Goal: Task Accomplishment & Management: Use online tool/utility

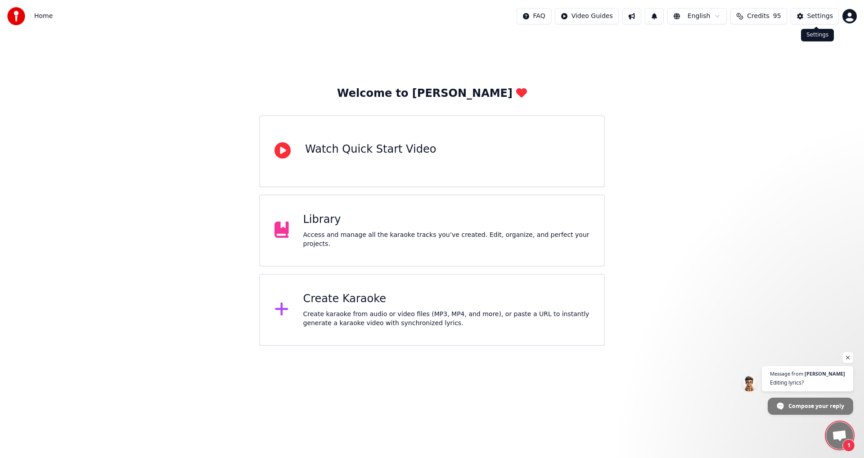
click at [820, 15] on div "Settings" at bounding box center [820, 16] width 26 height 9
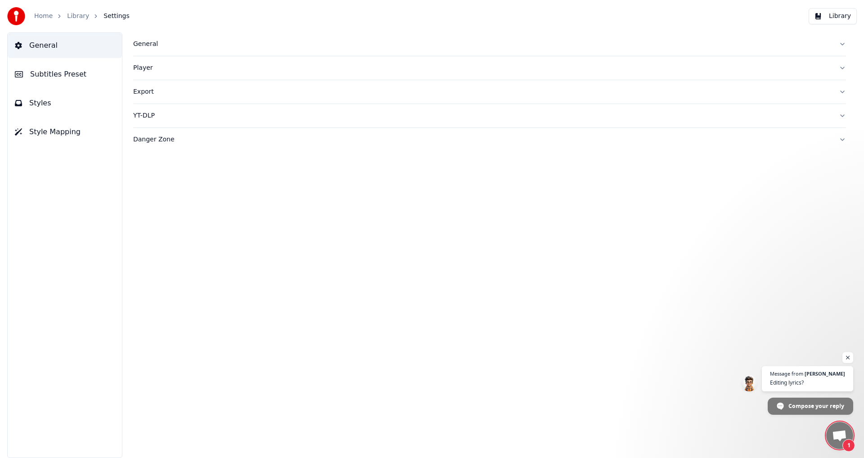
click at [143, 48] on div "General" at bounding box center [482, 44] width 698 height 9
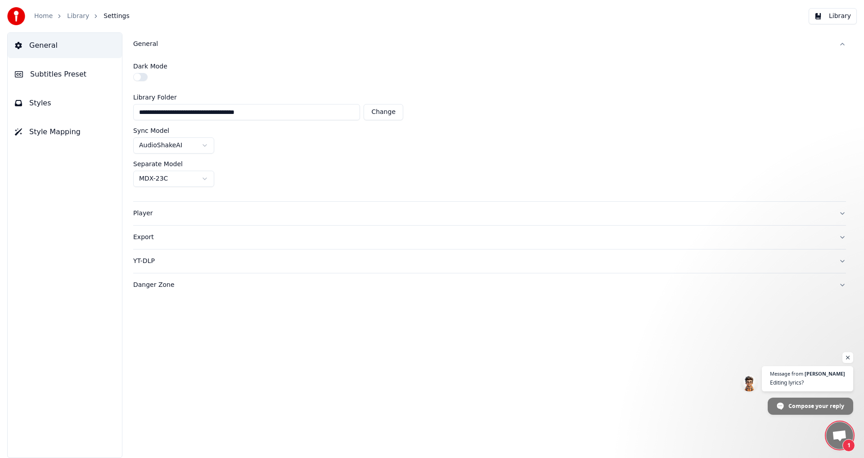
click at [151, 234] on div "Export" at bounding box center [482, 237] width 698 height 9
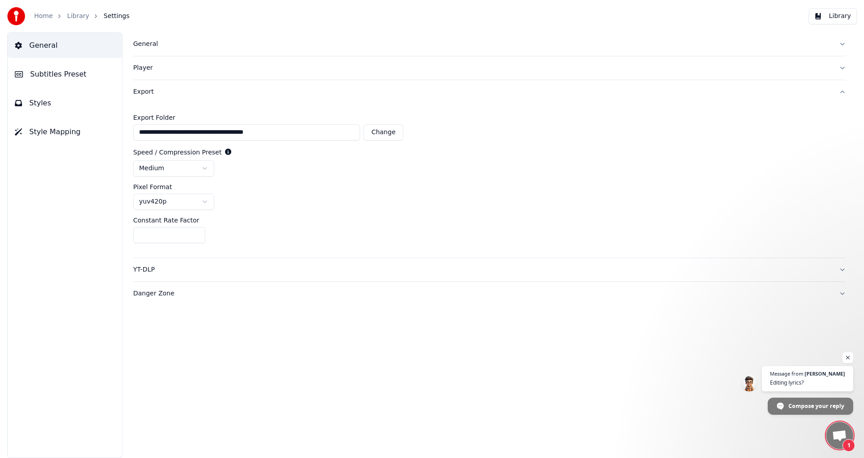
click at [60, 296] on div "General Subtitles Preset Styles Style Mapping" at bounding box center [64, 244] width 115 height 425
click at [50, 76] on span "Subtitles Preset" at bounding box center [58, 74] width 56 height 11
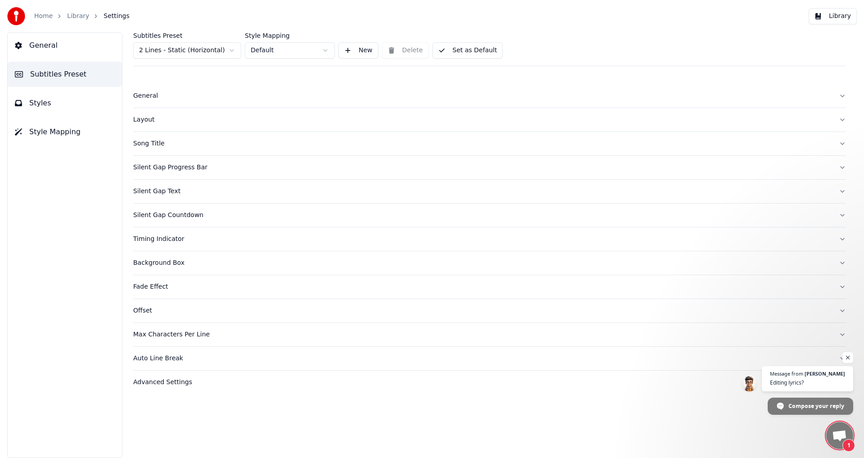
click at [163, 382] on div "Advanced Settings" at bounding box center [482, 381] width 698 height 9
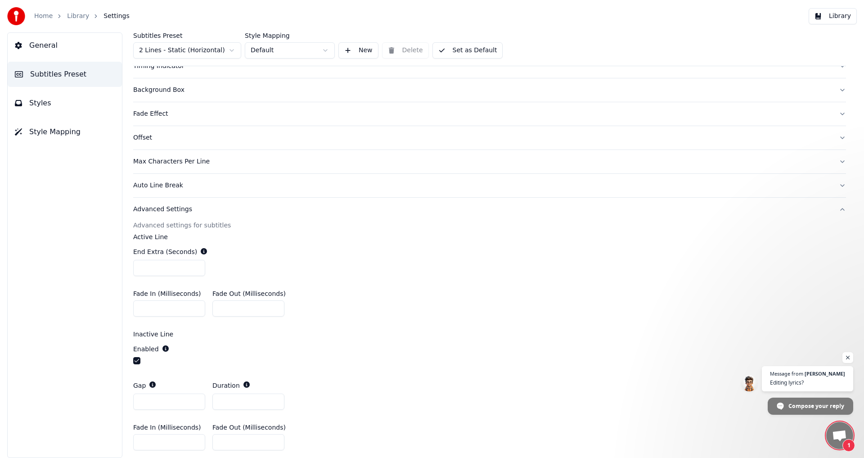
scroll to position [206, 0]
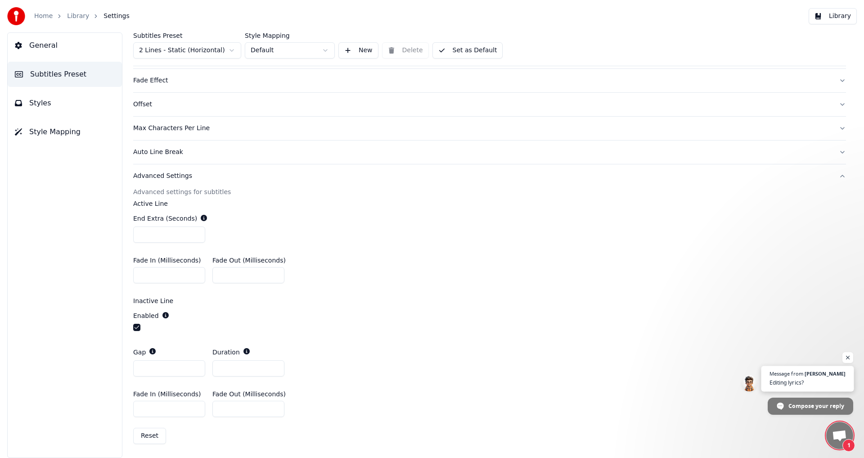
click at [807, 380] on span "Editing lyrics?" at bounding box center [807, 382] width 76 height 9
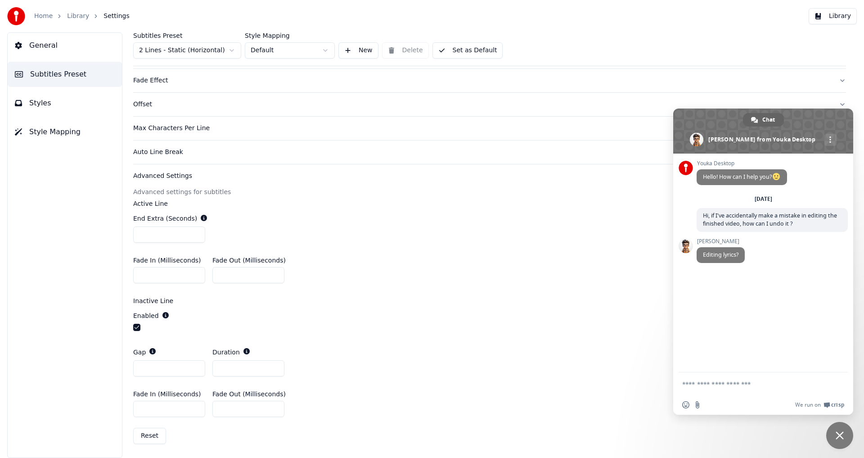
type textarea "*"
type textarea "**********"
click at [833, 373] on span "Send" at bounding box center [837, 375] width 15 height 15
click at [46, 108] on button "Styles" at bounding box center [65, 102] width 114 height 25
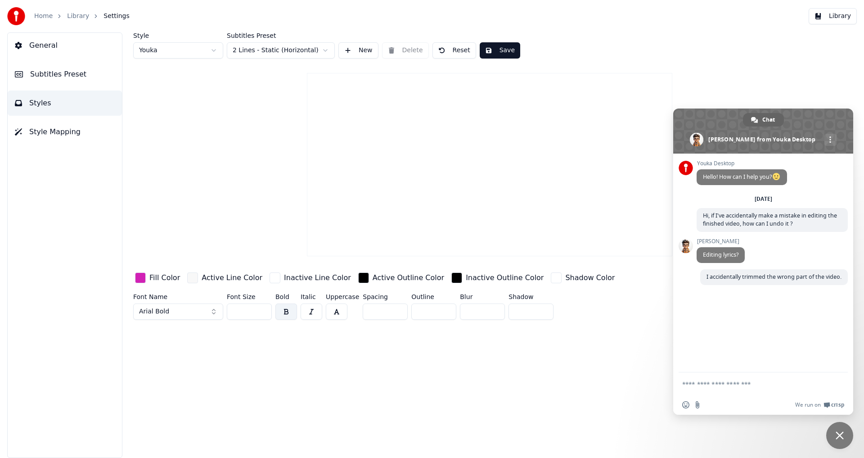
scroll to position [0, 0]
click at [43, 136] on span "Style Mapping" at bounding box center [54, 131] width 51 height 11
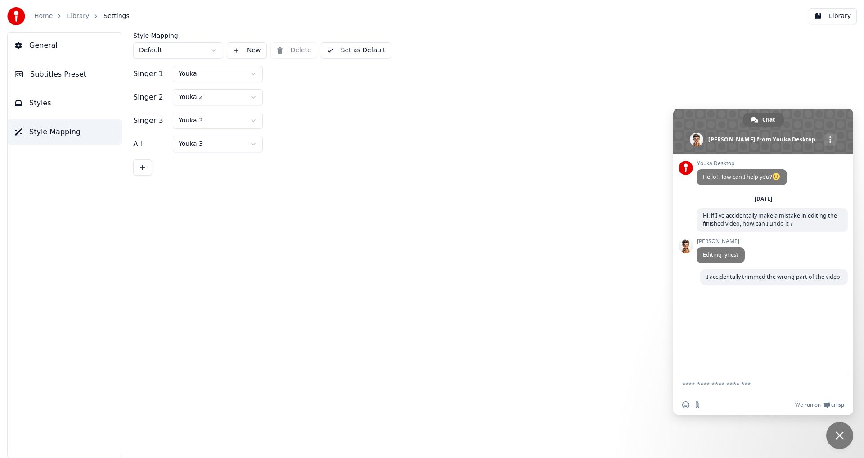
click at [35, 47] on span "General" at bounding box center [43, 45] width 28 height 11
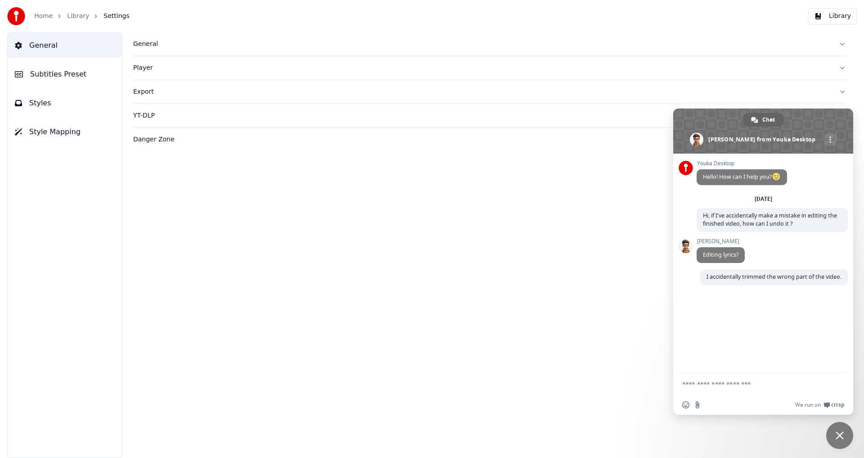
click at [842, 19] on button "Library" at bounding box center [832, 16] width 48 height 16
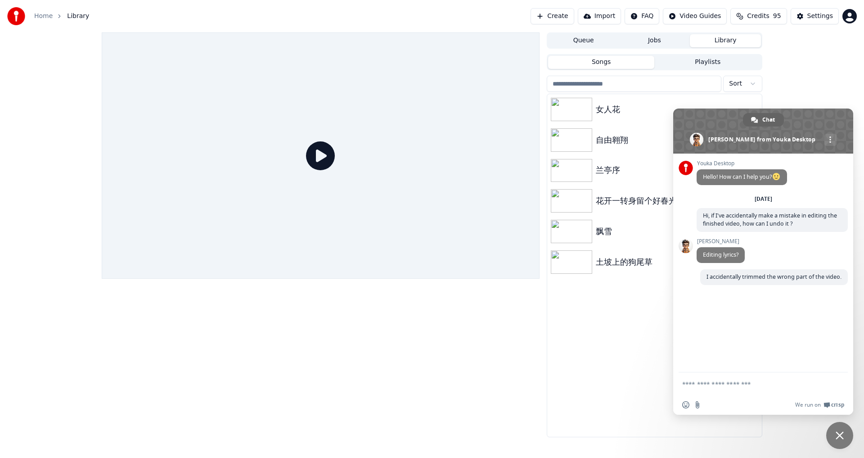
click at [705, 62] on button "Playlists" at bounding box center [707, 62] width 107 height 13
click at [609, 63] on button "Songs" at bounding box center [601, 62] width 107 height 13
click at [577, 37] on button "Queue" at bounding box center [583, 40] width 71 height 13
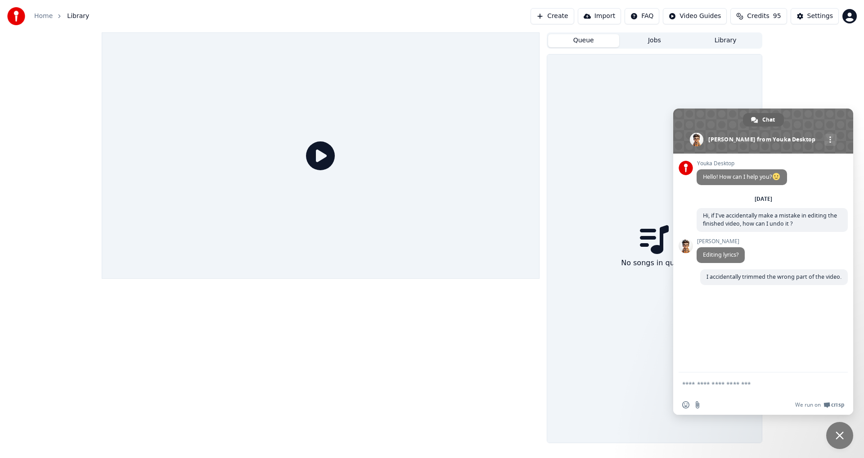
click at [667, 46] on button "Jobs" at bounding box center [654, 40] width 71 height 13
click at [725, 39] on button "Library" at bounding box center [725, 40] width 71 height 13
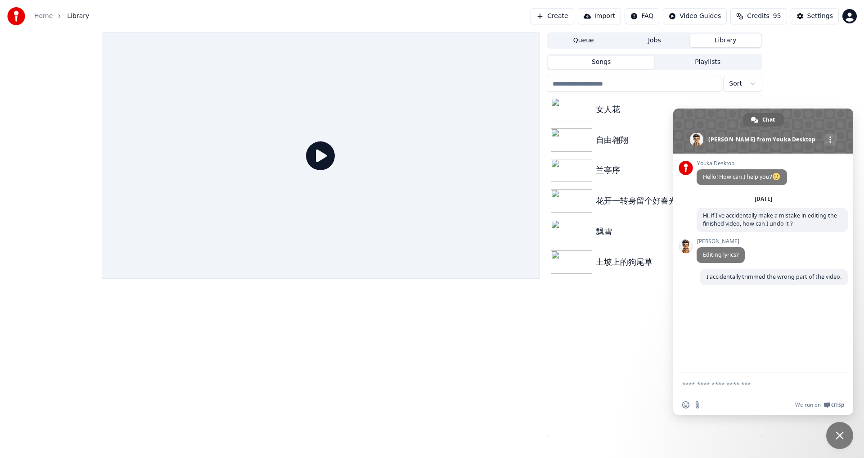
click at [750, 84] on html "Home Library Create Import FAQ Video Guides Credits 95 Settings Queue Jobs Libr…" at bounding box center [432, 229] width 864 height 458
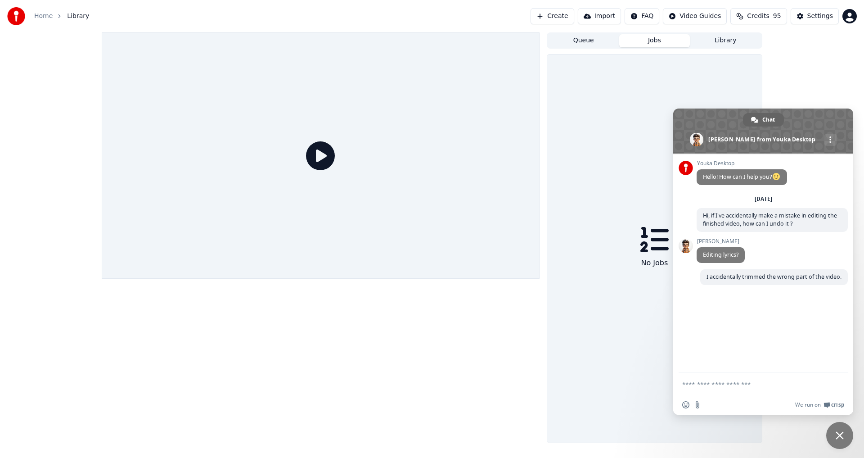
click at [658, 40] on button "Jobs" at bounding box center [654, 40] width 71 height 13
click at [574, 41] on button "Queue" at bounding box center [583, 40] width 71 height 13
click at [815, 13] on div "Settings" at bounding box center [820, 16] width 26 height 9
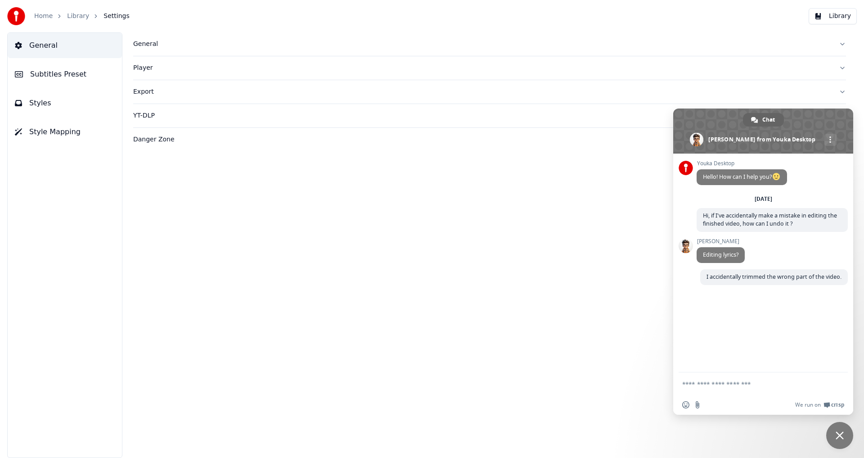
click at [147, 45] on div "General" at bounding box center [482, 44] width 698 height 9
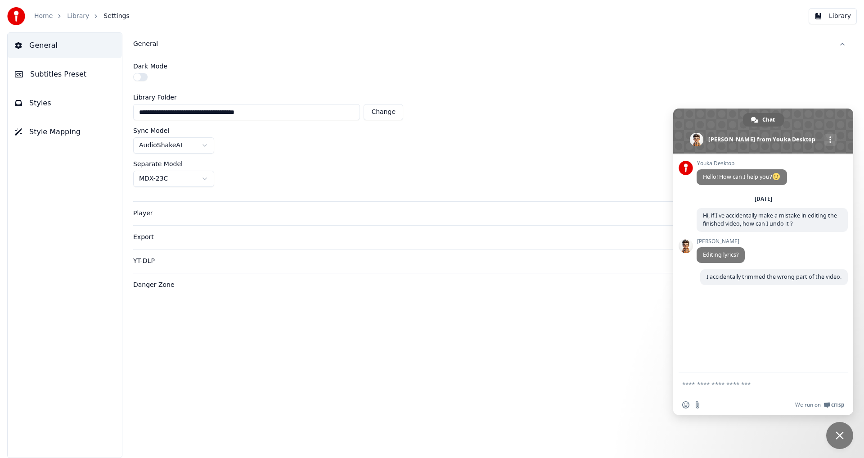
click at [841, 15] on button "Library" at bounding box center [832, 16] width 48 height 16
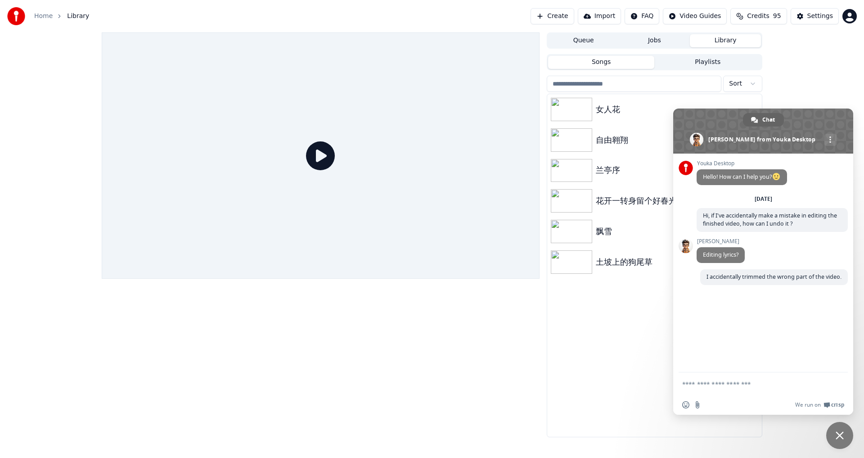
click at [611, 15] on button "Import" at bounding box center [599, 16] width 43 height 16
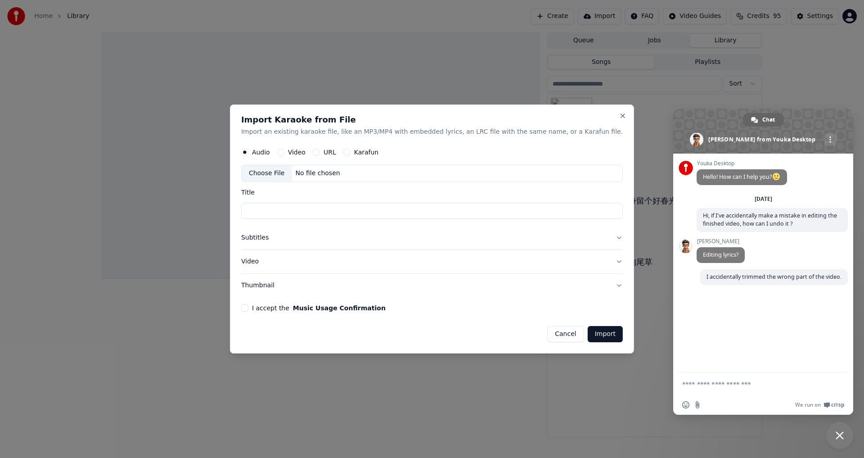
click at [284, 153] on button "Video" at bounding box center [280, 152] width 7 height 7
click at [283, 206] on input "Title" at bounding box center [432, 211] width 382 height 16
type input "***"
click at [597, 259] on button "Video" at bounding box center [432, 261] width 382 height 23
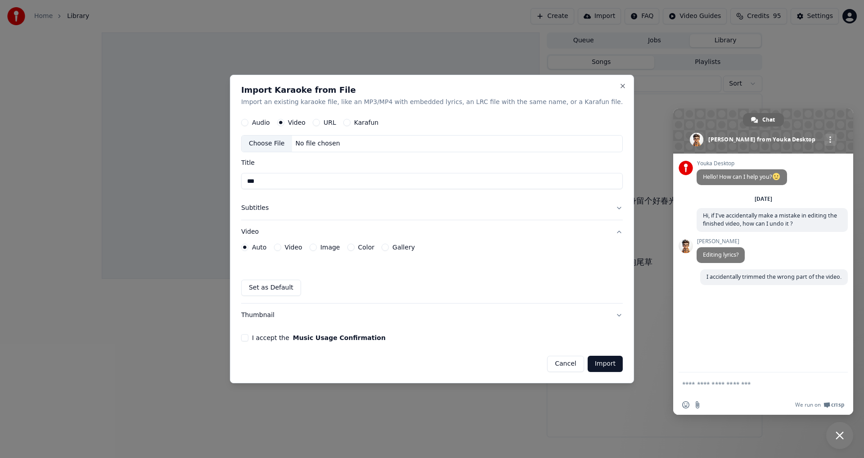
click at [281, 250] on button "Video" at bounding box center [277, 246] width 7 height 7
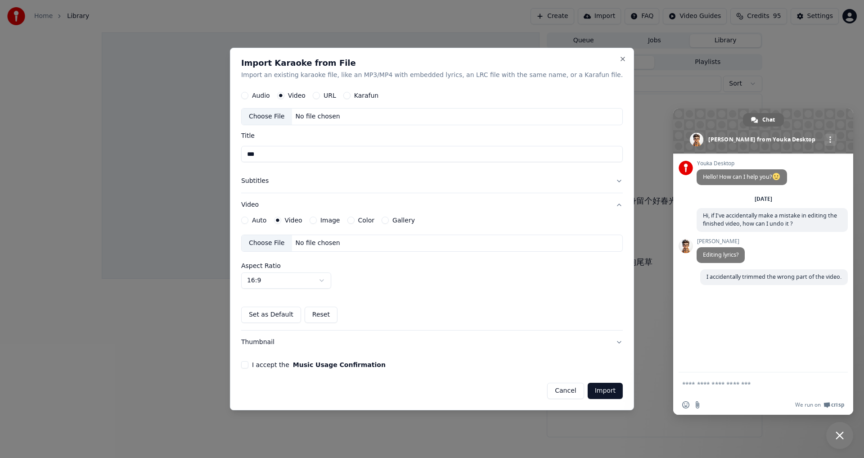
click at [248, 364] on button "I accept the Music Usage Confirmation" at bounding box center [244, 364] width 7 height 7
click at [588, 387] on button "Import" at bounding box center [605, 390] width 35 height 16
click at [588, 393] on button "Import" at bounding box center [605, 390] width 35 height 16
click at [547, 389] on button "Cancel" at bounding box center [565, 390] width 36 height 16
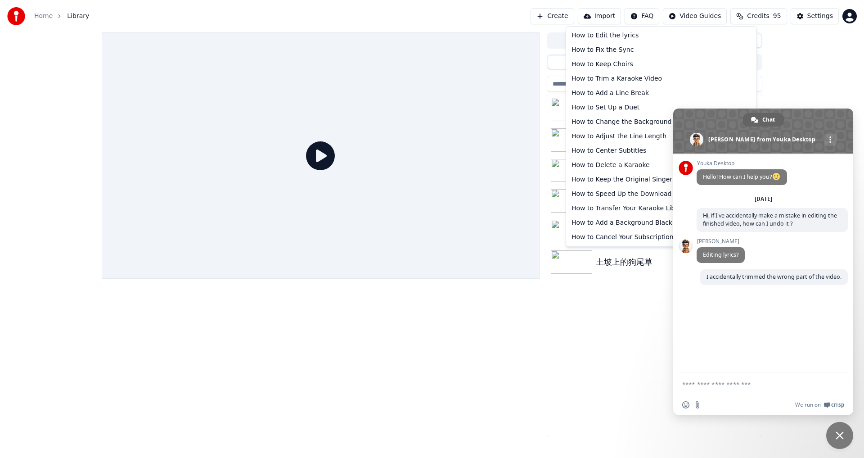
click at [660, 16] on html "Home Library Create Import FAQ Video Guides Credits 95 Settings Queue Jobs Libr…" at bounding box center [432, 229] width 864 height 458
click at [622, 78] on div "How to Trim a Karaoke Video" at bounding box center [661, 79] width 187 height 14
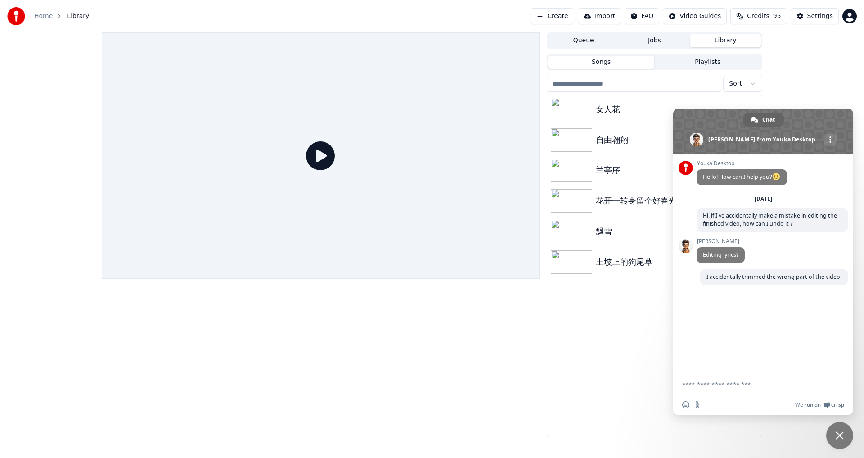
click at [832, 53] on div "Queue Jobs Library Songs Playlists Sort 女人花 自由翱翔 兰亭序 花开一转身留个好春光 飘雪 土坡上的狗尾草" at bounding box center [432, 234] width 864 height 404
click at [451, 132] on div at bounding box center [321, 155] width 438 height 246
click at [842, 67] on div "Queue Jobs Library Songs Playlists Sort 女人花 自由翱翔 兰亭序 花开一转身留个好春光 飘雪 土坡上的狗尾草" at bounding box center [432, 234] width 864 height 404
click at [480, 166] on div at bounding box center [321, 155] width 438 height 246
click at [549, 378] on div "女人花 自由翱翔 兰亭序 花开一转身留个好春光 飘雪 土坡上的狗尾草" at bounding box center [654, 265] width 215 height 342
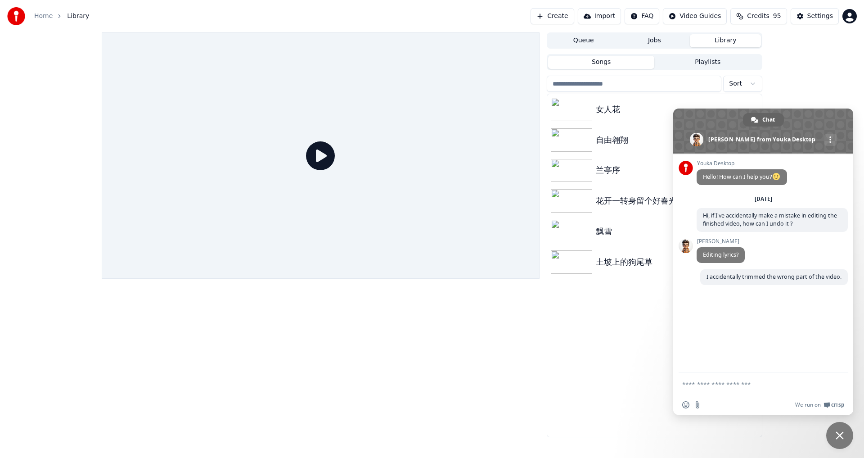
click at [582, 341] on div "女人花 自由翱翔 兰亭序 花开一转身留个好春光 飘雪 土坡上的狗尾草" at bounding box center [654, 265] width 215 height 342
click at [688, 65] on button "Playlists" at bounding box center [707, 62] width 107 height 13
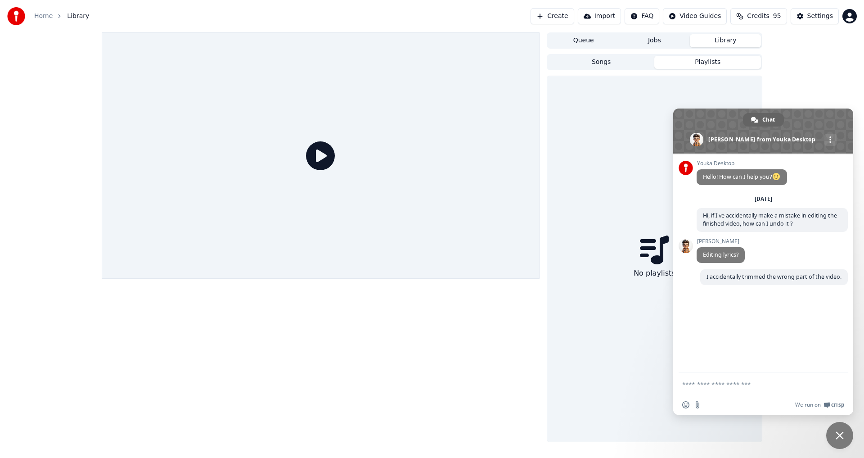
click at [361, 424] on div at bounding box center [321, 236] width 438 height 409
click at [813, 42] on div "Queue Jobs Library Songs Playlists No playlists" at bounding box center [432, 236] width 864 height 409
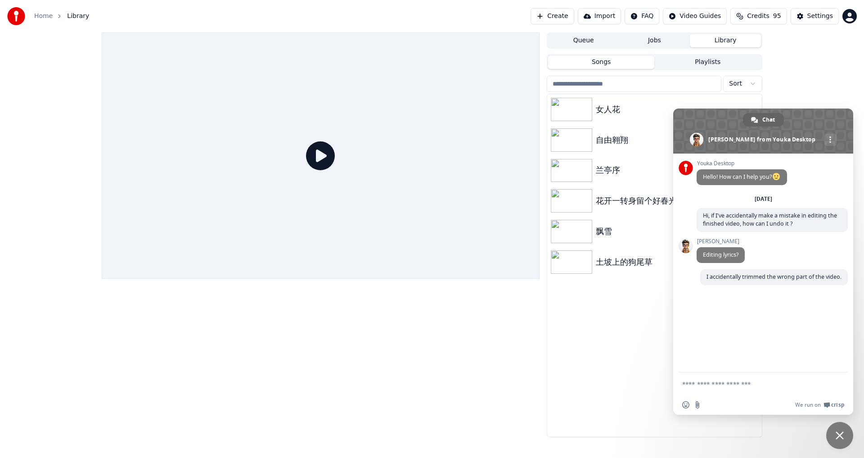
click at [603, 62] on button "Songs" at bounding box center [601, 62] width 107 height 13
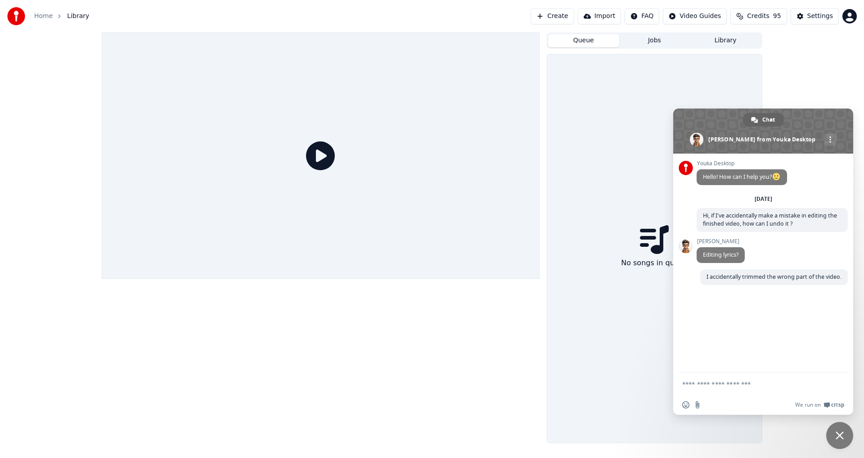
click at [572, 40] on button "Queue" at bounding box center [583, 40] width 71 height 13
click at [651, 40] on button "Jobs" at bounding box center [654, 40] width 71 height 13
click at [740, 40] on button "Library" at bounding box center [725, 40] width 71 height 13
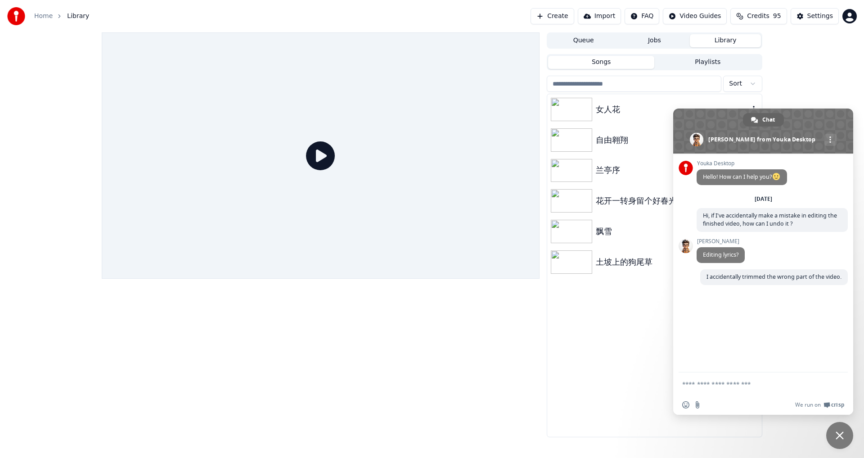
click at [566, 106] on img at bounding box center [571, 109] width 41 height 23
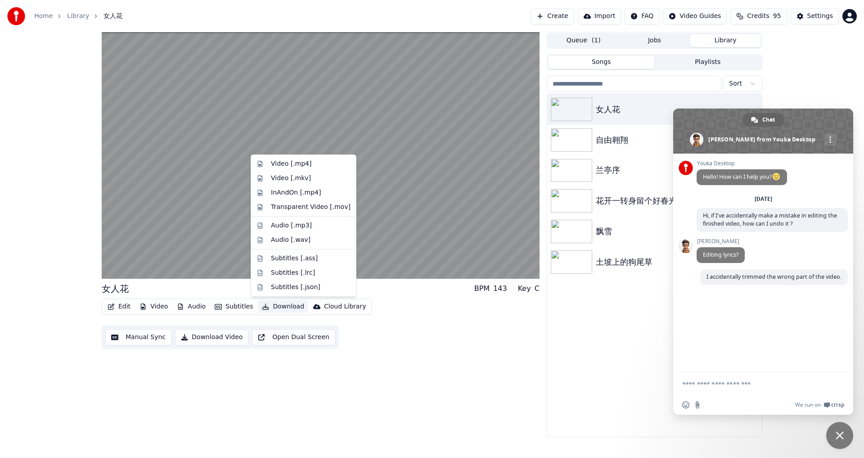
click at [275, 305] on button "Download" at bounding box center [282, 306] width 49 height 13
click at [411, 411] on div "女人花 BPM 143 Key C Edit Video Audio Subtitles Download Cloud Library Manual Sync…" at bounding box center [321, 234] width 438 height 404
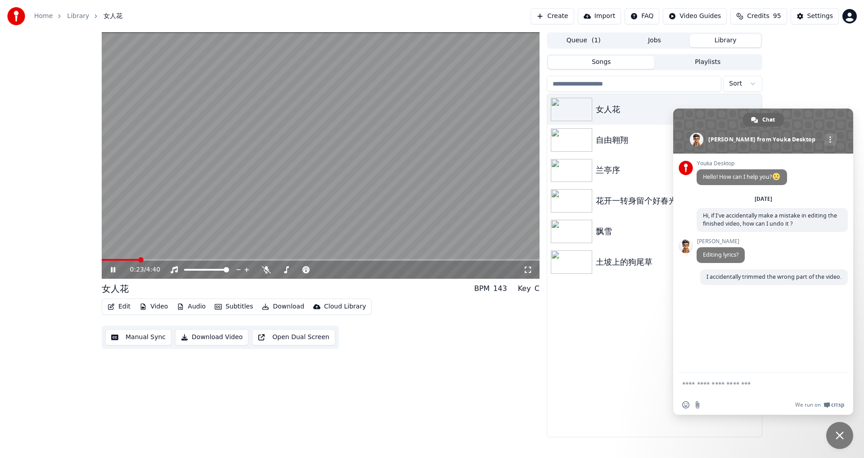
click at [125, 306] on button "Edit" at bounding box center [119, 306] width 30 height 13
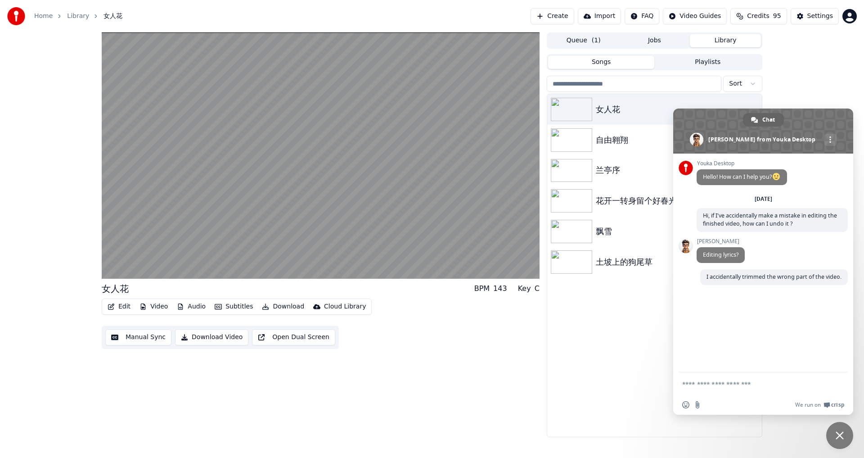
click at [206, 418] on div "女人花 BPM 143 Key C Edit Video Audio Subtitles Download Cloud Library Manual Sync…" at bounding box center [321, 234] width 438 height 404
click at [240, 303] on button "Subtitles" at bounding box center [233, 306] width 45 height 13
click at [236, 307] on button "Subtitles" at bounding box center [233, 306] width 45 height 13
click at [234, 369] on div "Custom (2d61)" at bounding box center [240, 369] width 65 height 14
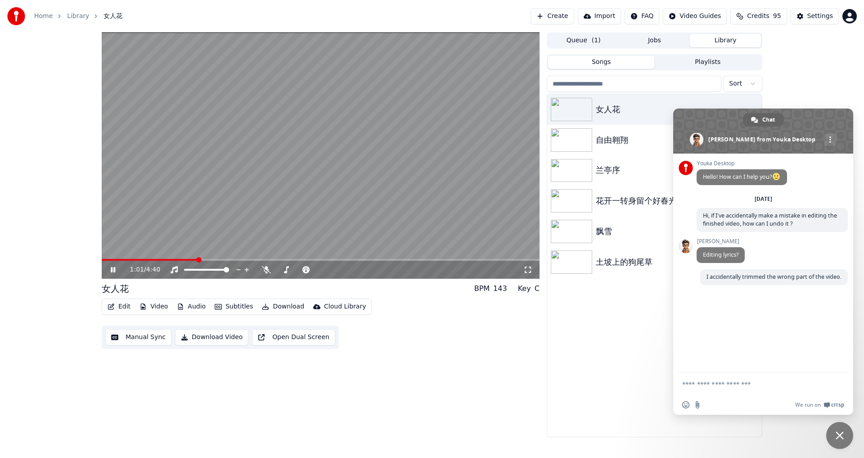
click at [232, 308] on button "Subtitles" at bounding box center [233, 306] width 45 height 13
click at [233, 354] on div "Custom (2c3f)" at bounding box center [239, 354] width 63 height 14
click at [229, 302] on button "Subtitles" at bounding box center [233, 306] width 45 height 13
click at [232, 341] on div "AudioShakeAI (Manual Lyrics)" at bounding box center [263, 340] width 111 height 14
click at [229, 306] on button "Subtitles" at bounding box center [233, 306] width 45 height 13
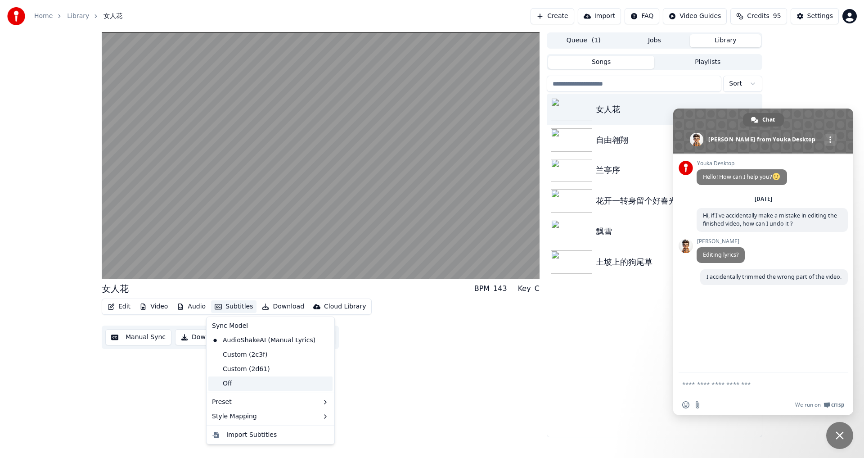
click at [244, 385] on div "Off" at bounding box center [270, 383] width 124 height 14
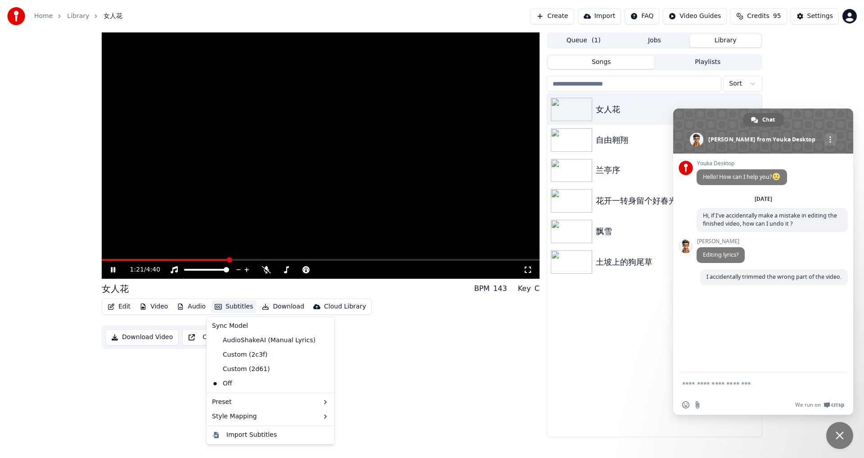
click at [239, 310] on button "Subtitles" at bounding box center [233, 306] width 45 height 13
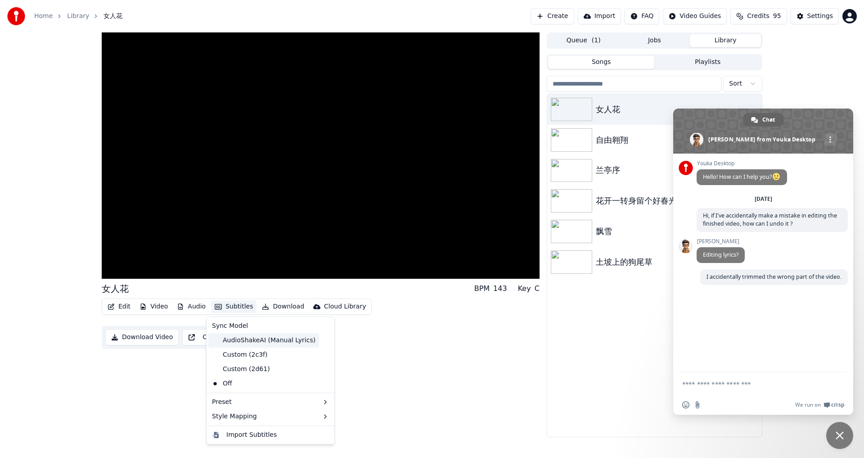
click at [228, 345] on div "AudioShakeAI (Manual Lyrics)" at bounding box center [263, 340] width 111 height 14
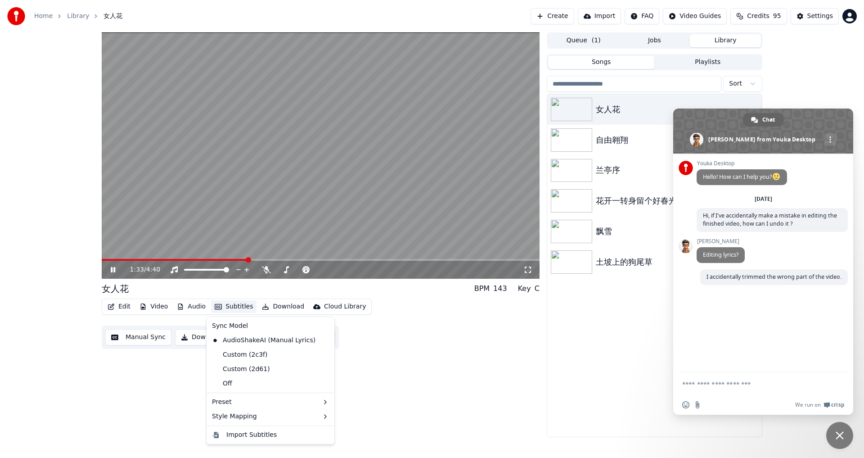
click at [229, 307] on button "Subtitles" at bounding box center [233, 306] width 45 height 13
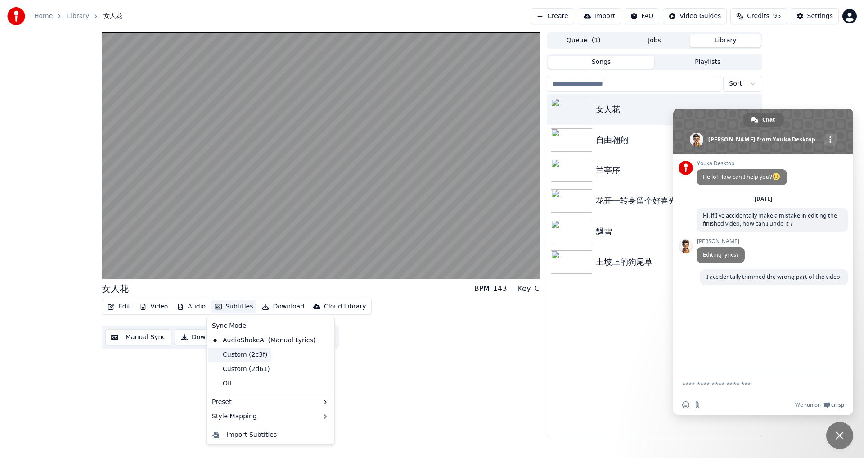
click at [221, 357] on div "Custom (2c3f)" at bounding box center [239, 354] width 63 height 14
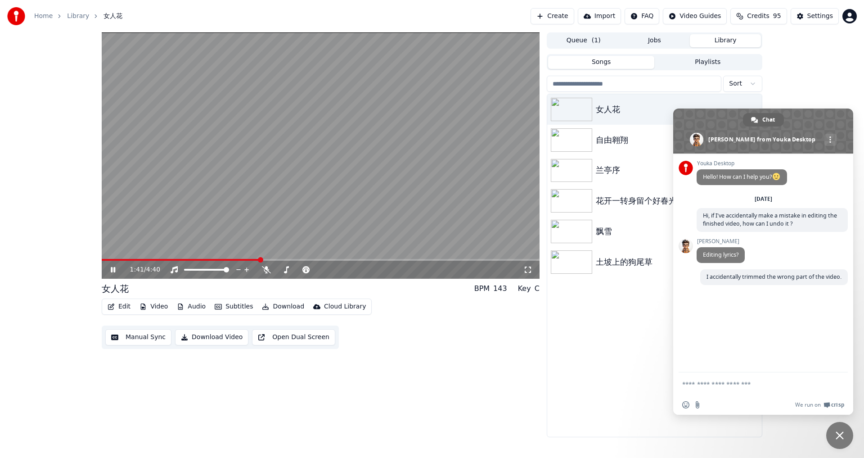
click at [237, 310] on button "Subtitles" at bounding box center [233, 306] width 45 height 13
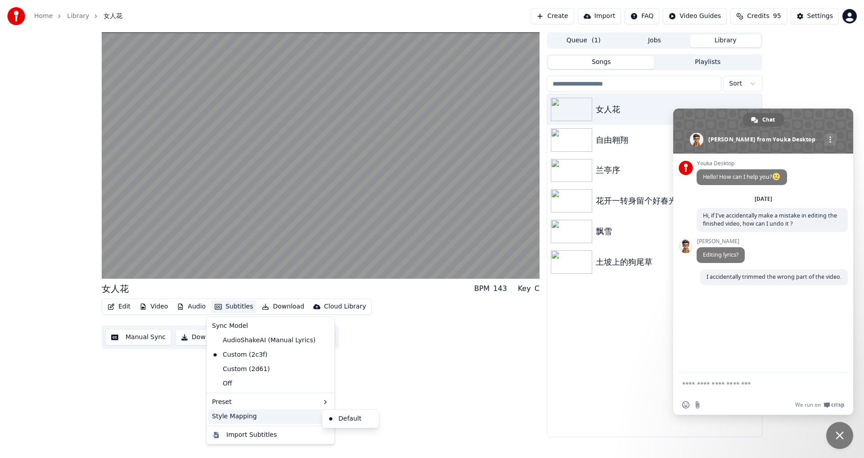
click at [263, 416] on div "Style Mapping" at bounding box center [270, 416] width 124 height 14
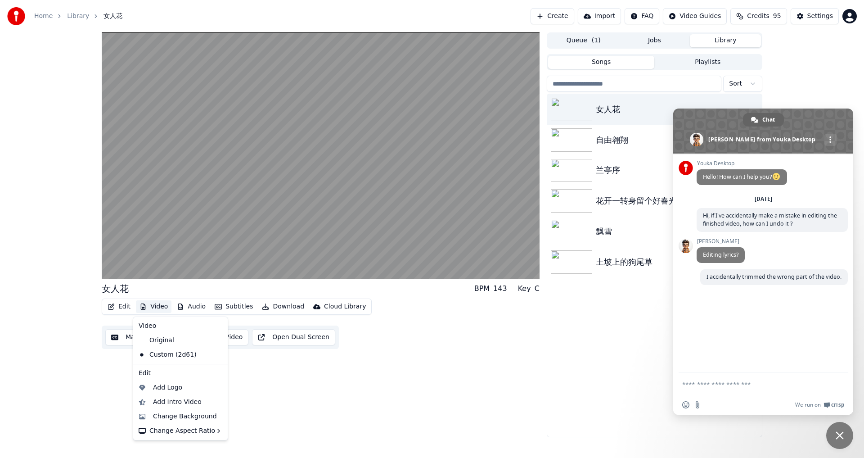
click at [365, 360] on div "女人花 BPM 143 Key C Edit Video Audio Subtitles Download Cloud Library Manual Sync…" at bounding box center [321, 234] width 438 height 404
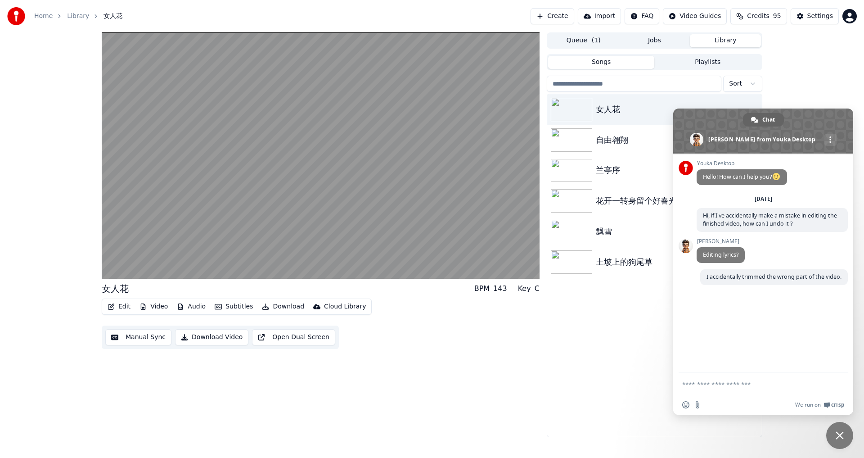
click at [342, 305] on div "Cloud Library" at bounding box center [345, 306] width 42 height 9
click at [337, 323] on div "Upload to Cloud Library" at bounding box center [357, 325] width 74 height 9
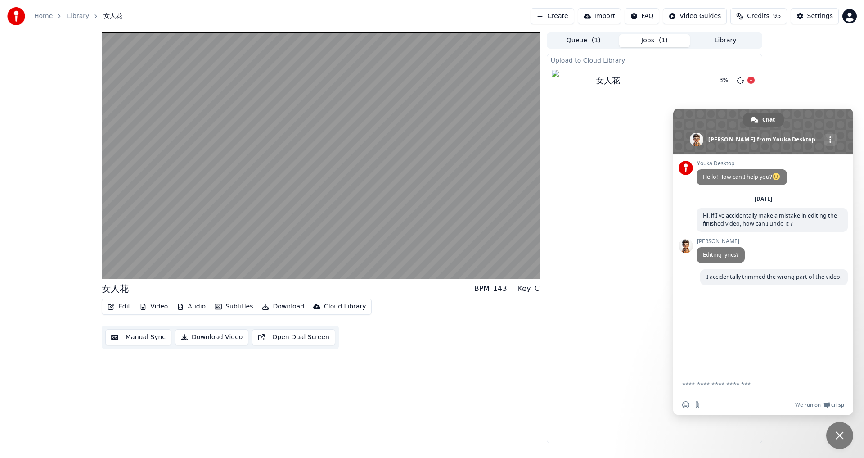
click at [750, 85] on div at bounding box center [750, 80] width 7 height 11
click at [751, 80] on icon at bounding box center [750, 79] width 7 height 7
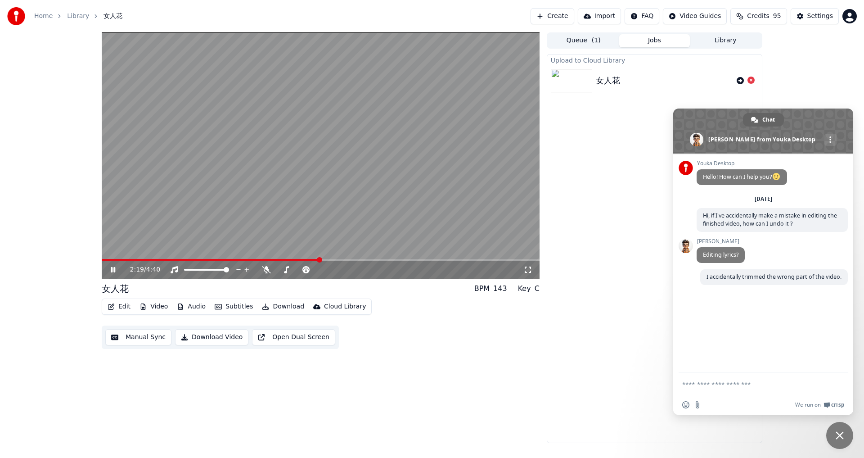
click at [576, 79] on img at bounding box center [571, 80] width 41 height 23
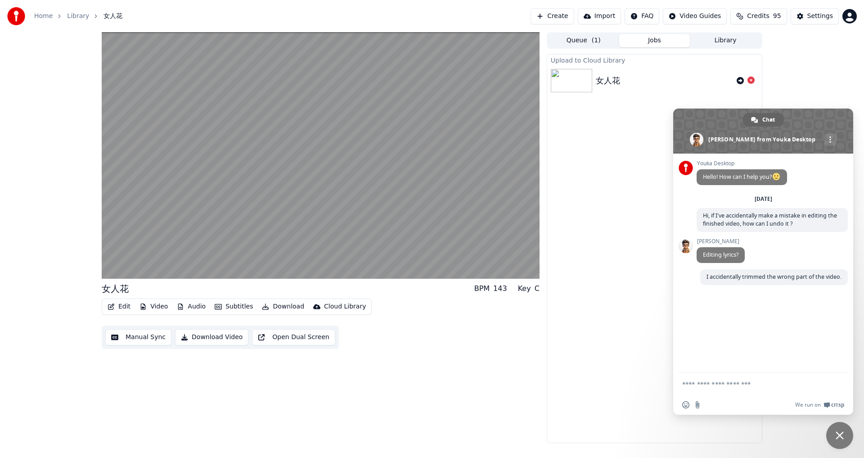
click at [719, 40] on button "Library" at bounding box center [725, 40] width 71 height 13
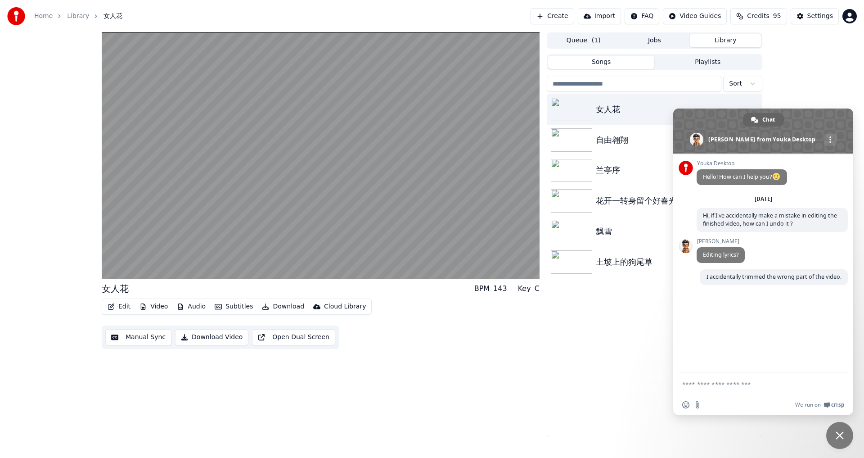
click at [128, 309] on button "Edit" at bounding box center [119, 306] width 30 height 13
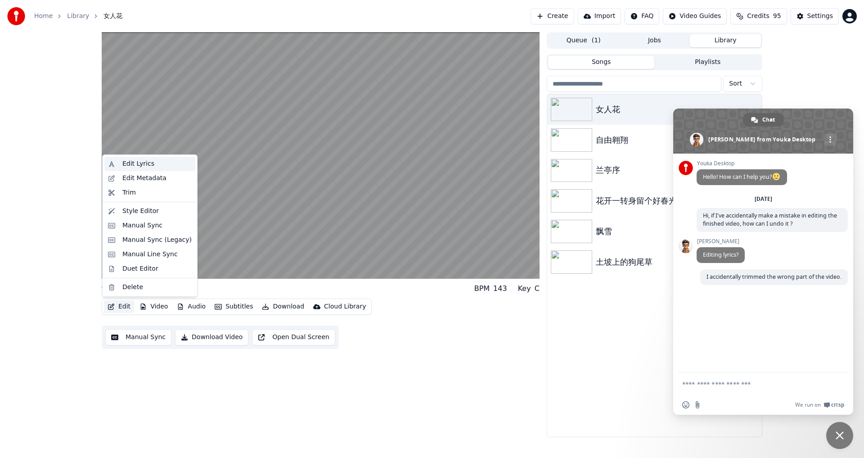
click at [148, 160] on div "Edit Lyrics" at bounding box center [138, 163] width 32 height 9
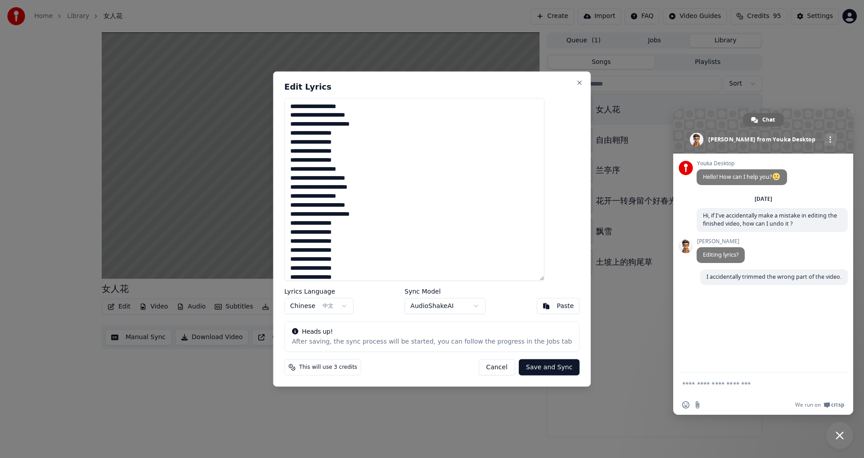
click at [482, 370] on button "Cancel" at bounding box center [496, 367] width 36 height 16
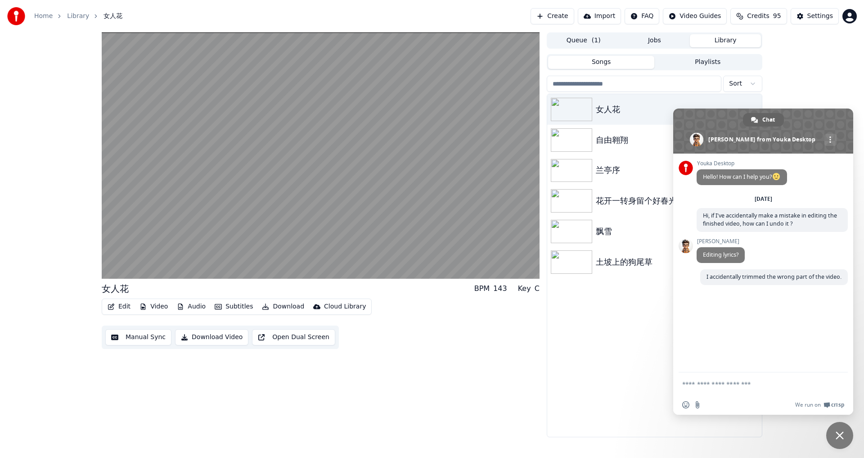
click at [224, 339] on button "Download Video" at bounding box center [211, 337] width 73 height 16
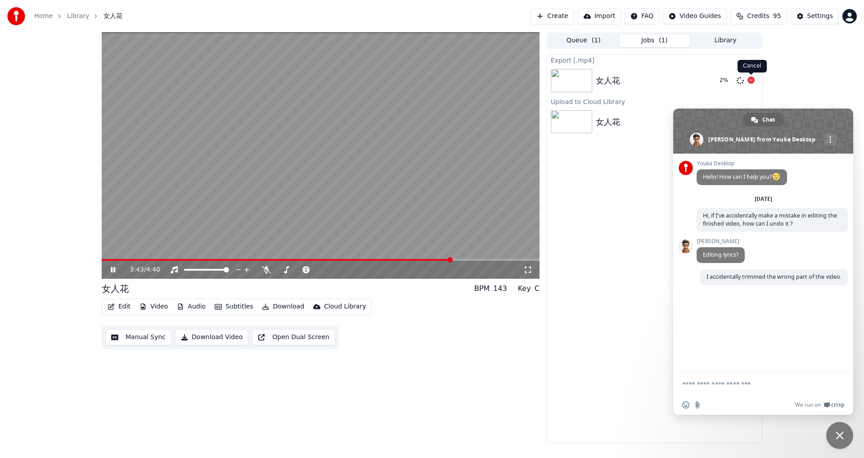
click at [750, 82] on icon at bounding box center [750, 79] width 7 height 7
click at [570, 253] on div "Export [.mp4] 女人花 Upload to Cloud Library 女人花" at bounding box center [655, 248] width 216 height 389
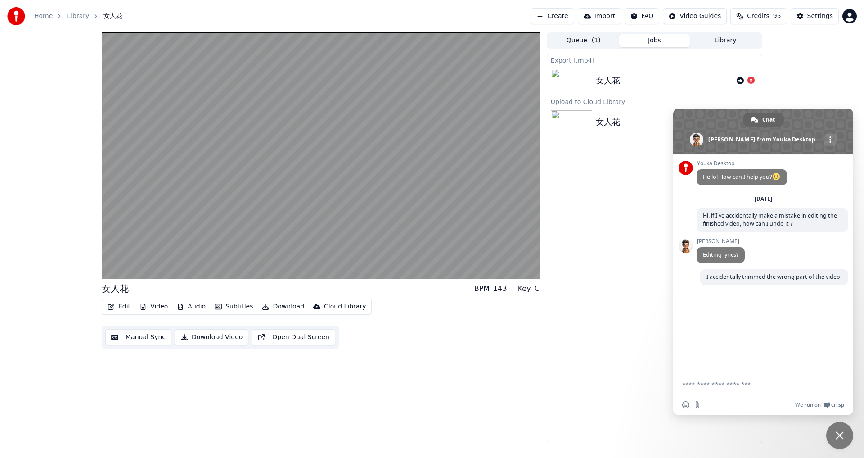
click at [297, 334] on button "Open Dual Screen" at bounding box center [293, 337] width 83 height 16
click at [506, 366] on div "女人花 BPM 143 Key C Edit Video Audio Subtitles Download Cloud Library Manual Sync…" at bounding box center [321, 237] width 438 height 410
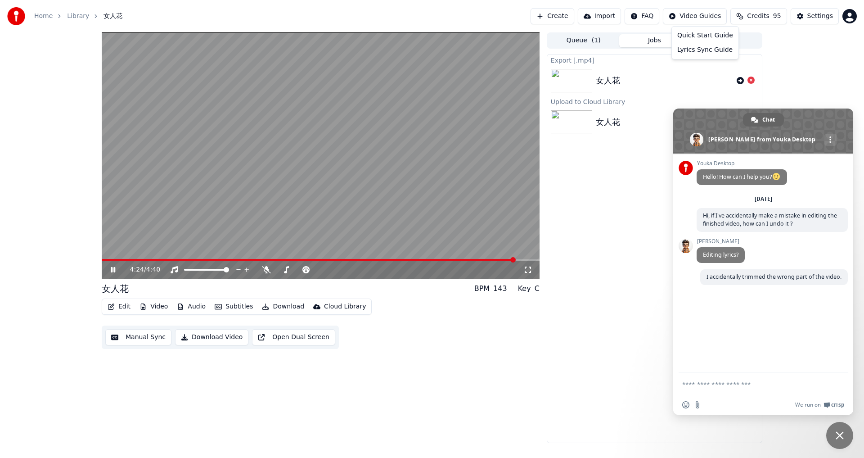
click at [714, 14] on html "Home Library 女人花 Create Import FAQ Video Guides Credits 95 Settings 4:24 / 4:40…" at bounding box center [432, 229] width 864 height 458
click at [714, 14] on html "Home Library 女人花 Create Import FAQ Video Guides Credits 95 Settings 4:25 / 4:40…" at bounding box center [432, 229] width 864 height 458
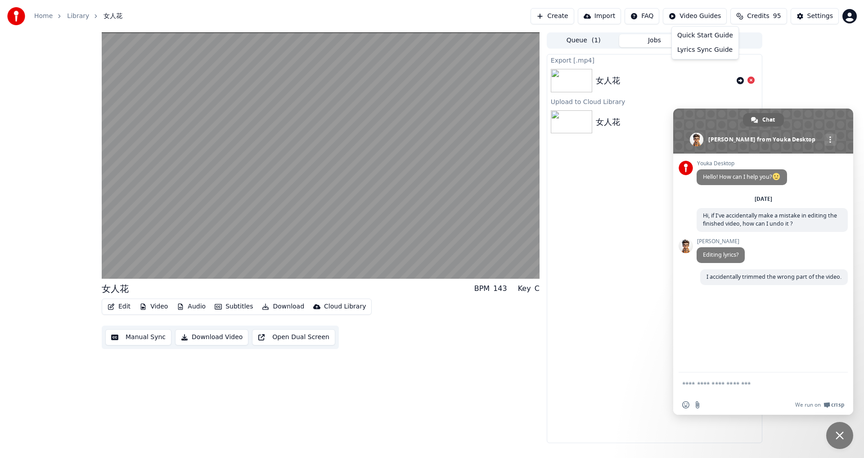
click at [818, 16] on html "Home Library 女人花 Create Import FAQ Video Guides Credits 95 Settings 女人花 BPM 143…" at bounding box center [432, 229] width 864 height 458
click at [818, 16] on div "Settings" at bounding box center [820, 16] width 26 height 9
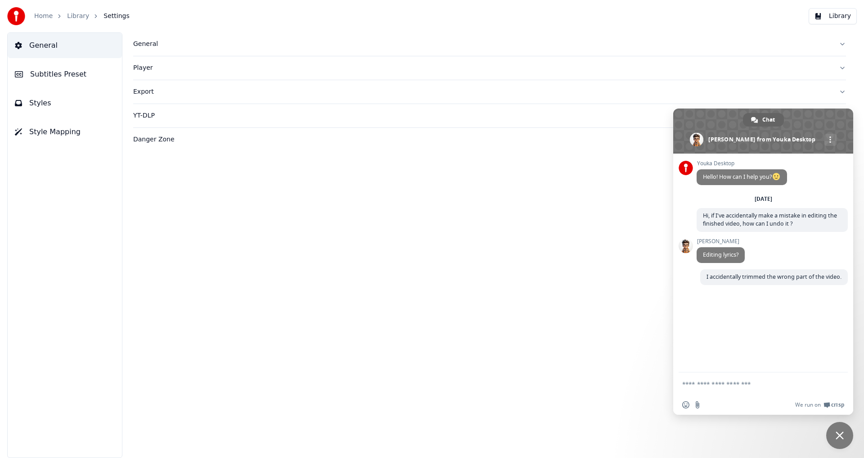
click at [843, 18] on button "Library" at bounding box center [832, 16] width 48 height 16
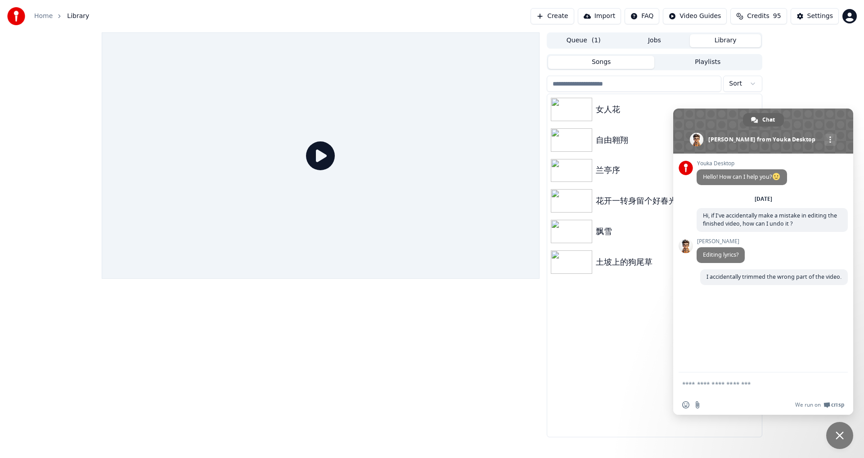
click at [596, 63] on button "Songs" at bounding box center [601, 62] width 107 height 13
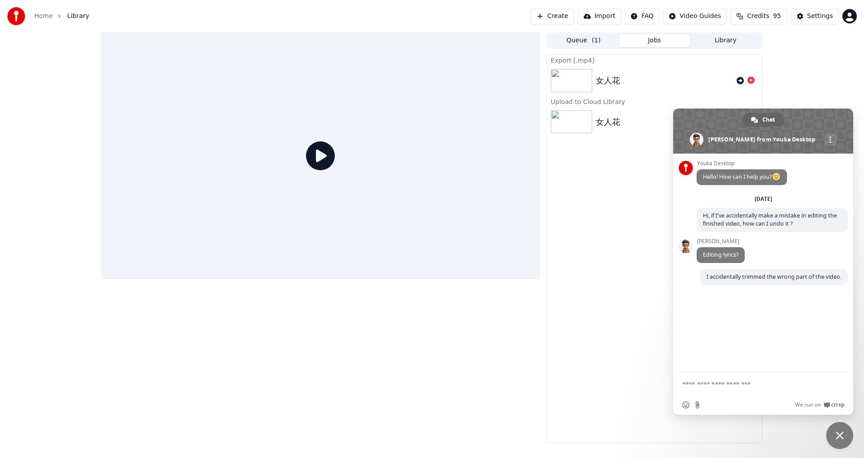
click at [650, 39] on button "Jobs" at bounding box center [654, 40] width 71 height 13
click at [720, 40] on button "Library" at bounding box center [725, 40] width 71 height 13
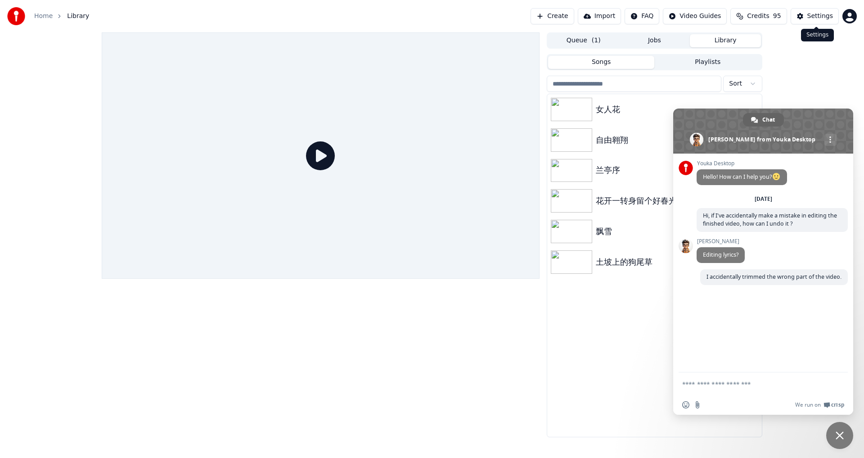
click at [813, 20] on div "Settings" at bounding box center [820, 16] width 26 height 9
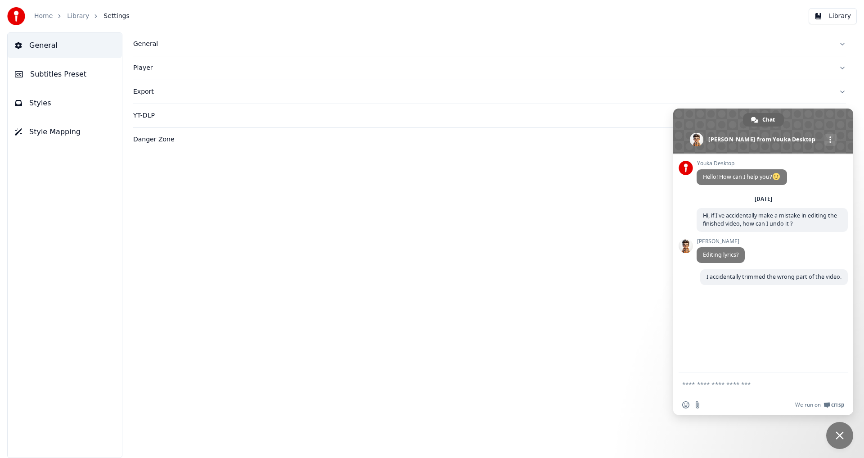
click at [148, 47] on div "General" at bounding box center [482, 44] width 698 height 9
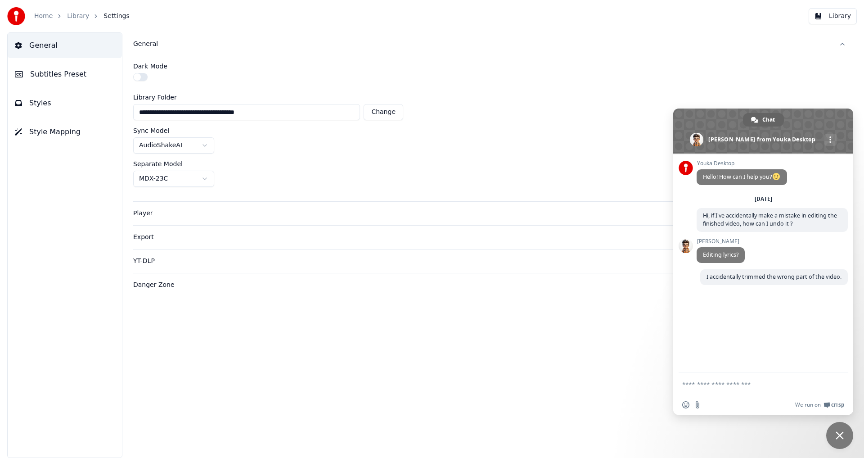
click at [138, 258] on div "YT-DLP" at bounding box center [482, 260] width 698 height 9
click at [145, 218] on div "Danger Zone" at bounding box center [482, 217] width 698 height 9
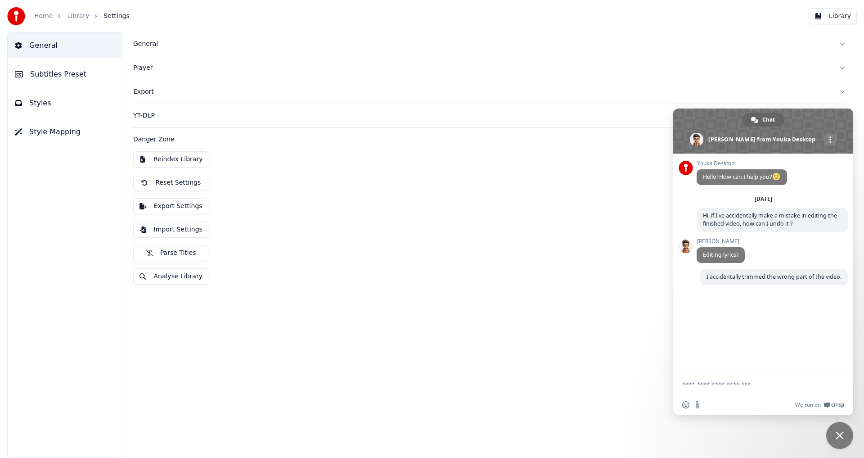
click at [170, 274] on button "Analyse Library" at bounding box center [170, 276] width 75 height 16
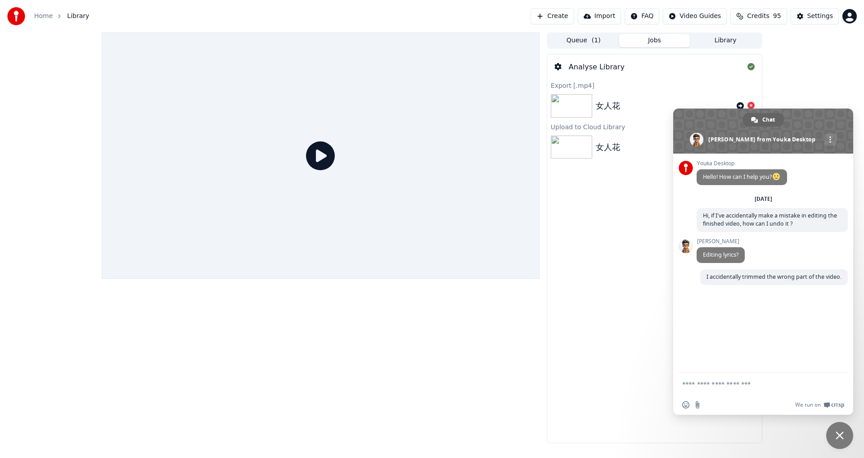
click at [264, 383] on div at bounding box center [321, 237] width 438 height 410
click at [662, 18] on html "Home Library Create Import FAQ Video Guides Credits 95 Settings Queue ( 1 ) Job…" at bounding box center [432, 229] width 864 height 458
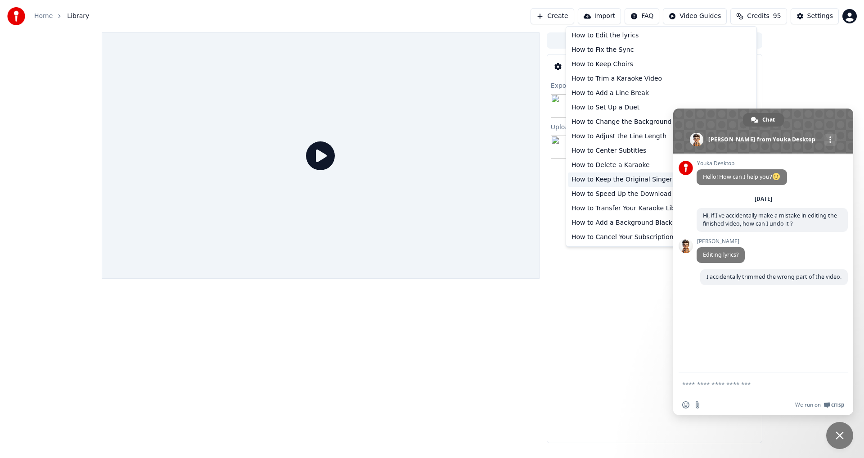
click at [603, 182] on div "How to Keep the Original Singer’s Voice" at bounding box center [661, 179] width 187 height 14
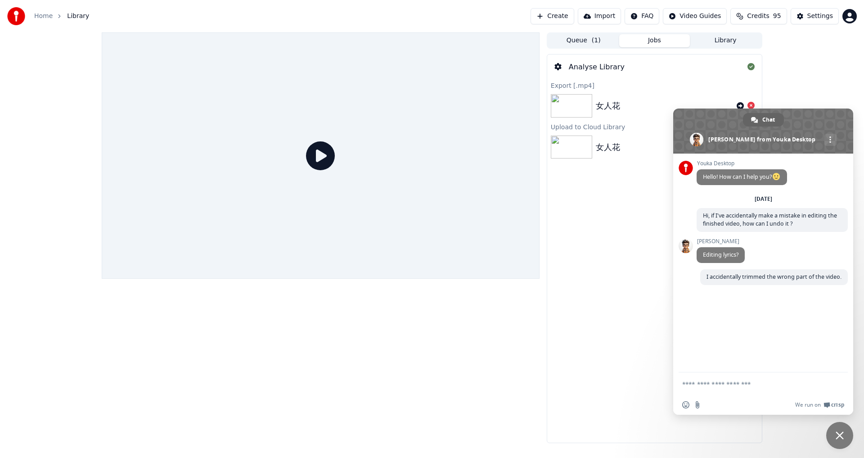
click at [850, 16] on html "Home Library Create Import FAQ Video Guides Credits 95 Settings Queue ( 1 ) Job…" at bounding box center [432, 229] width 864 height 458
click at [696, 380] on html "Home Library Create Import FAQ Video Guides Credits 95 Settings Queue ( 1 ) Job…" at bounding box center [432, 229] width 864 height 458
click at [696, 380] on textarea "Compose your message..." at bounding box center [754, 383] width 144 height 22
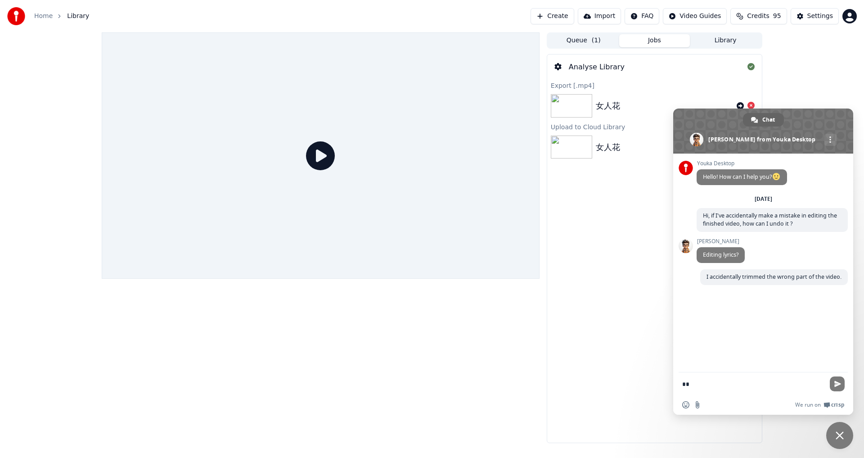
type textarea "*"
click at [690, 374] on textarea "**********" at bounding box center [754, 379] width 144 height 31
click at [690, 375] on textarea "**********" at bounding box center [754, 379] width 144 height 31
click at [735, 374] on textarea "**********" at bounding box center [754, 379] width 144 height 31
click at [754, 387] on textarea "**********" at bounding box center [754, 379] width 144 height 31
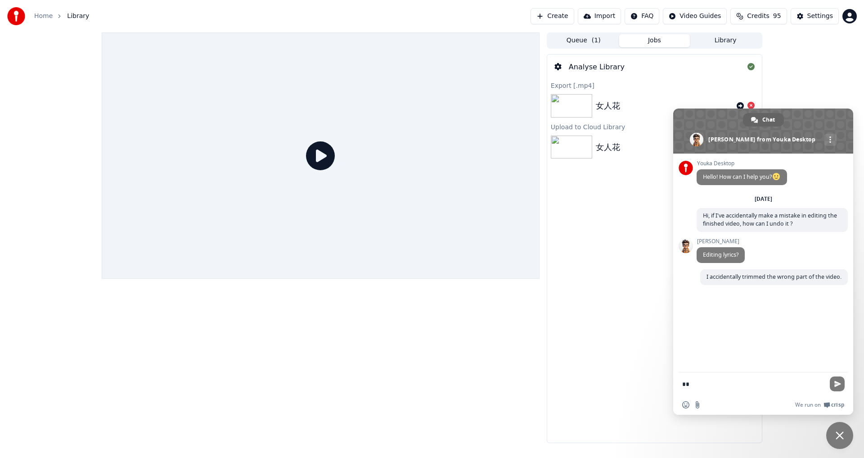
type textarea "*"
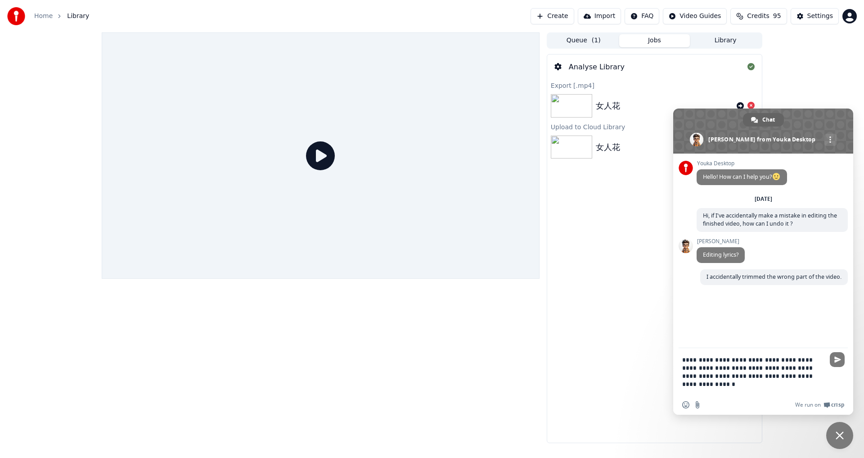
click at [749, 368] on textarea "**********" at bounding box center [754, 371] width 144 height 47
click at [809, 377] on textarea "**********" at bounding box center [754, 371] width 144 height 47
click at [723, 383] on textarea "**********" at bounding box center [754, 371] width 144 height 47
type textarea "**********"
click at [842, 350] on span "Send" at bounding box center [837, 351] width 15 height 15
